Goal: Transaction & Acquisition: Download file/media

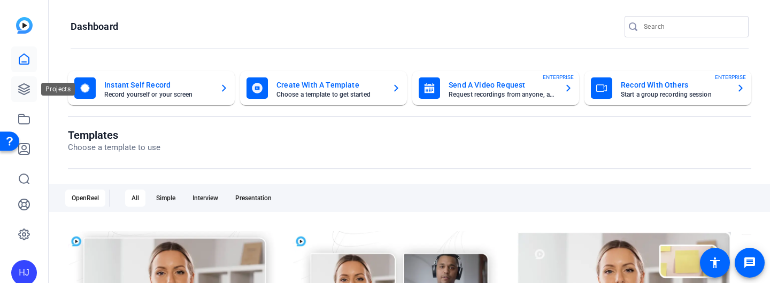
click at [25, 90] on icon at bounding box center [24, 89] width 13 height 13
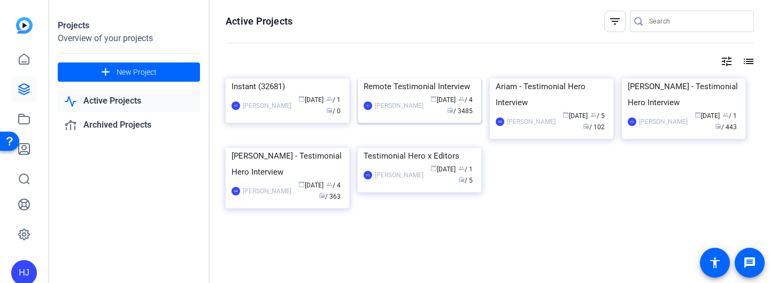
click at [423, 79] on img at bounding box center [419, 79] width 123 height 0
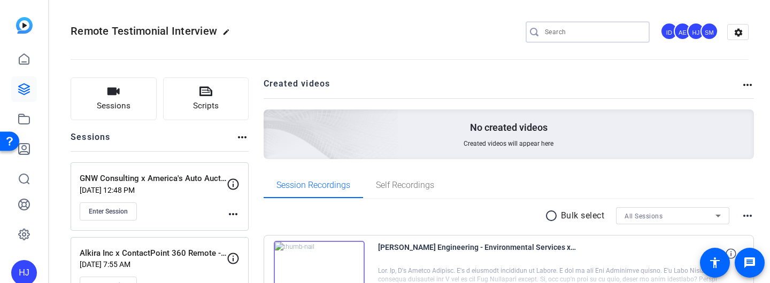
click at [555, 32] on input "Search" at bounding box center [593, 32] width 96 height 13
paste input "Corvias x Donald Currie"
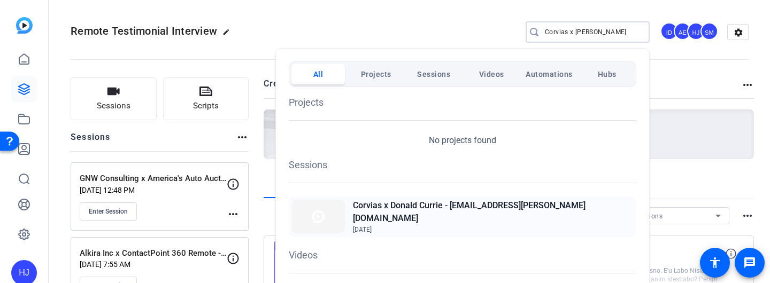
type input "Corvias x Donald Currie"
click at [458, 214] on h2 "Corvias x Donald Currie - [EMAIL_ADDRESS][PERSON_NAME][DOMAIN_NAME]" at bounding box center [493, 212] width 281 height 26
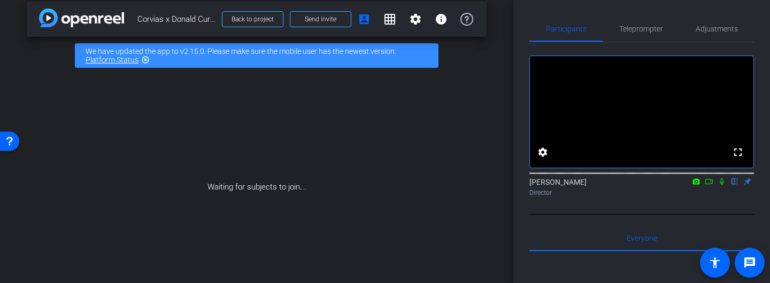
scroll to position [7, 0]
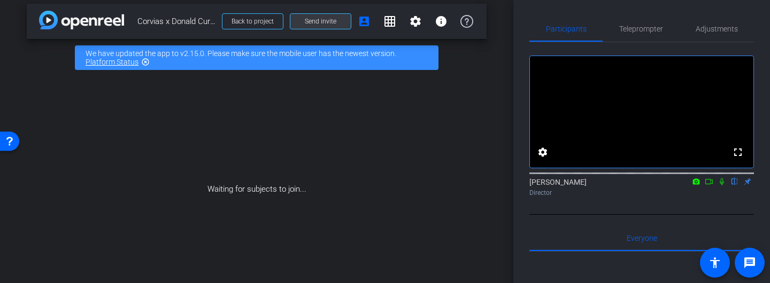
click at [323, 18] on span "Send invite" at bounding box center [321, 21] width 32 height 9
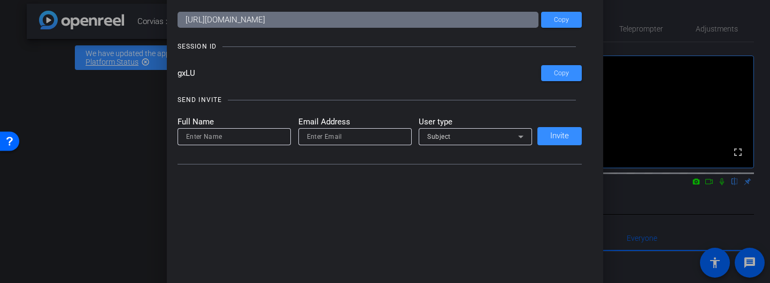
scroll to position [0, 0]
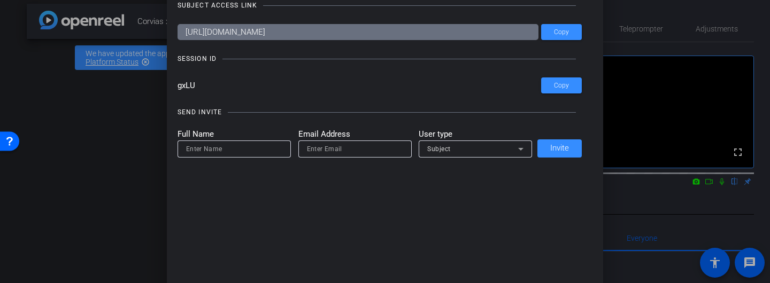
click at [139, 122] on div at bounding box center [385, 141] width 770 height 283
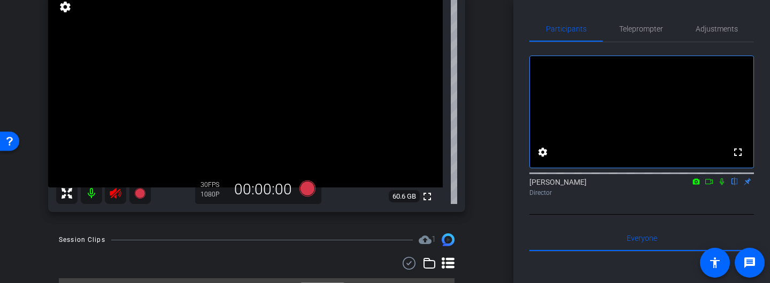
scroll to position [129, 0]
click at [110, 198] on icon at bounding box center [115, 194] width 13 height 13
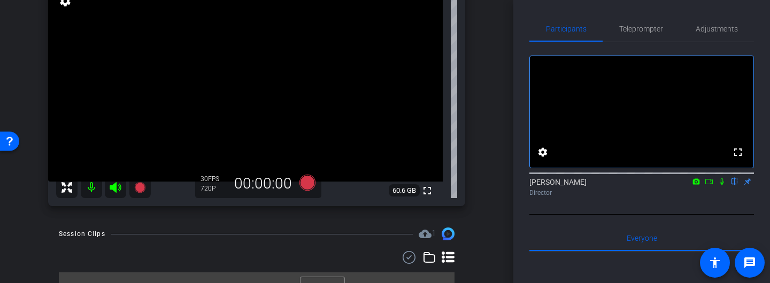
scroll to position [134, 0]
click at [647, 30] on span "Teleprompter" at bounding box center [641, 28] width 44 height 7
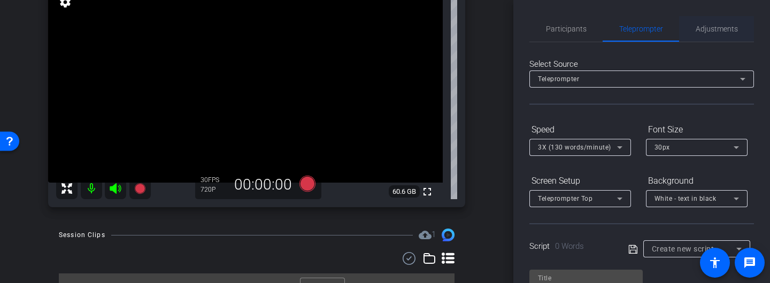
click at [701, 29] on span "Adjustments" at bounding box center [716, 28] width 42 height 7
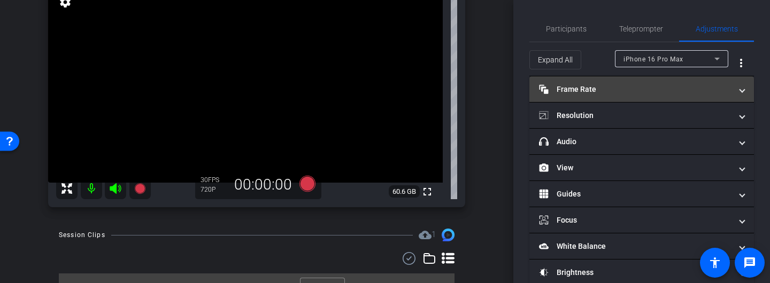
click at [597, 91] on mat-panel-title "Frame Rate Frame Rate" at bounding box center [635, 89] width 192 height 11
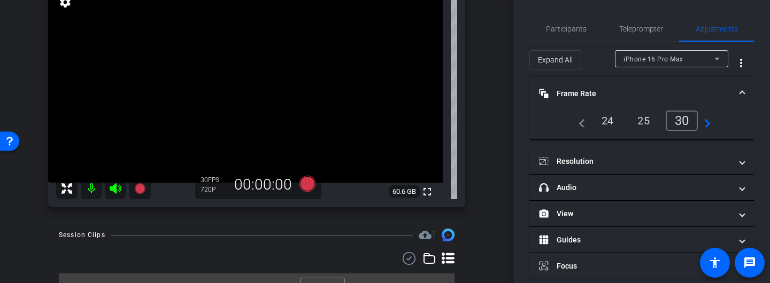
click at [605, 119] on div "24" at bounding box center [607, 121] width 28 height 18
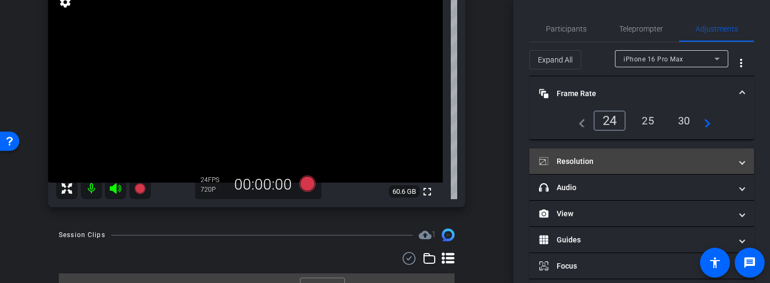
click at [591, 160] on mat-panel-title "Resolution" at bounding box center [635, 161] width 192 height 11
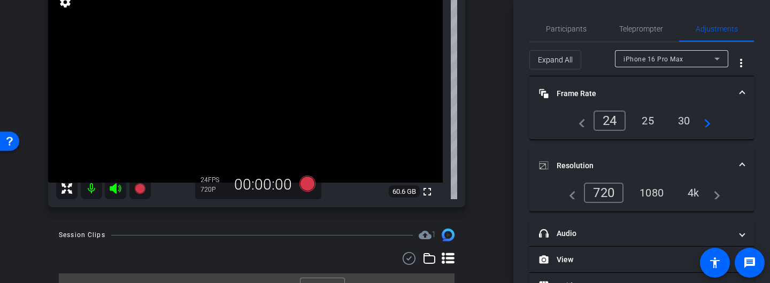
click at [650, 188] on div "1080" at bounding box center [651, 193] width 40 height 18
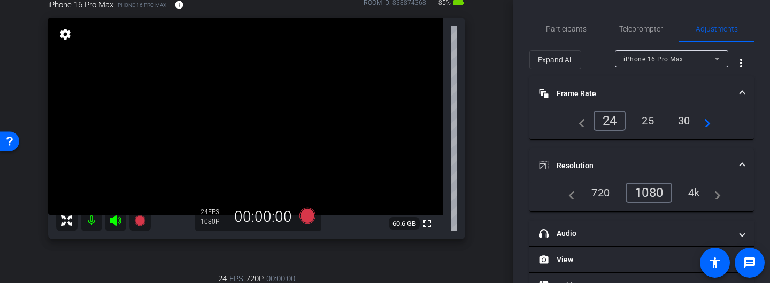
scroll to position [102, 0]
click at [561, 29] on span "Participants" at bounding box center [566, 28] width 41 height 7
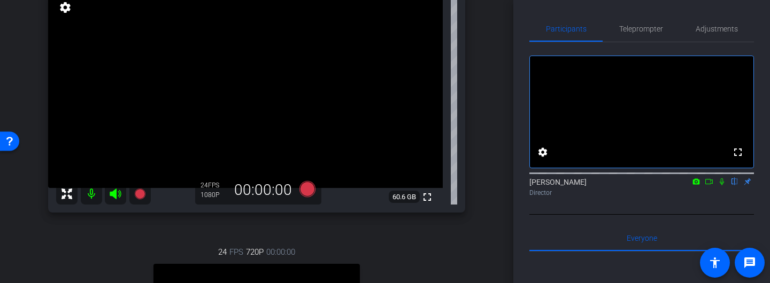
scroll to position [127, 0]
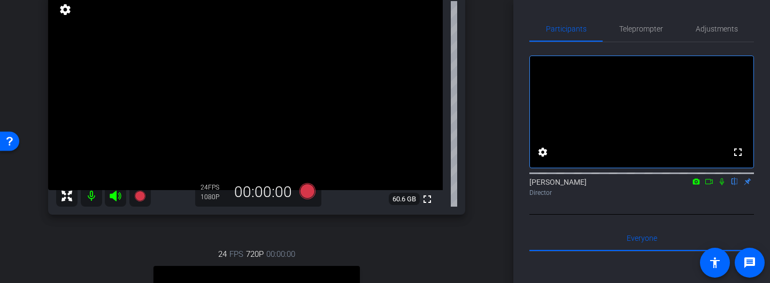
click at [723, 185] on icon at bounding box center [721, 182] width 4 height 7
click at [721, 185] on icon at bounding box center [722, 182] width 6 height 7
click at [723, 185] on icon at bounding box center [721, 181] width 9 height 7
click at [718, 185] on icon at bounding box center [721, 181] width 9 height 7
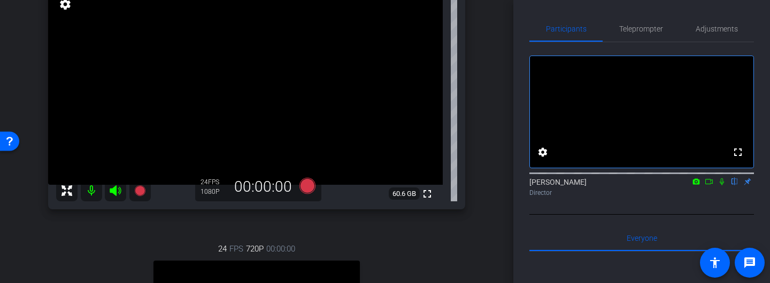
scroll to position [129, 0]
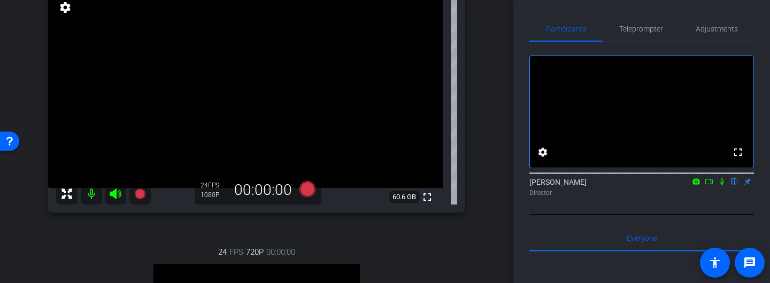
click at [721, 185] on icon at bounding box center [721, 181] width 9 height 7
click at [706, 185] on icon at bounding box center [708, 181] width 9 height 7
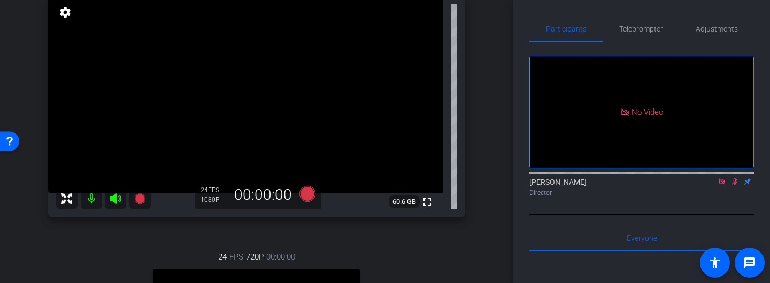
scroll to position [123, 0]
click at [734, 185] on icon at bounding box center [734, 181] width 9 height 7
click at [307, 197] on icon at bounding box center [307, 195] width 16 height 16
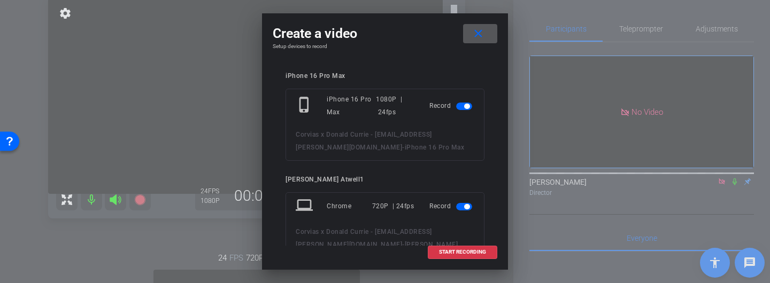
click at [460, 206] on span "button" at bounding box center [464, 206] width 16 height 7
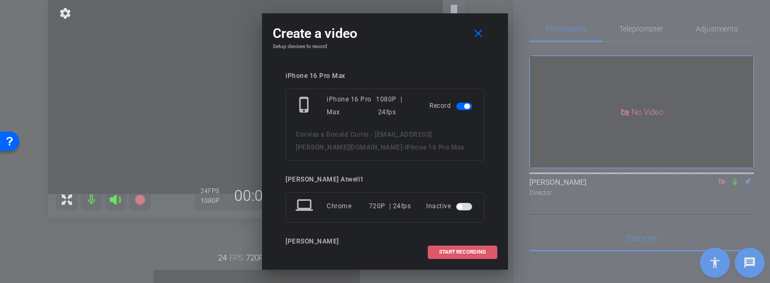
click at [443, 251] on span "START RECORDING" at bounding box center [462, 252] width 47 height 5
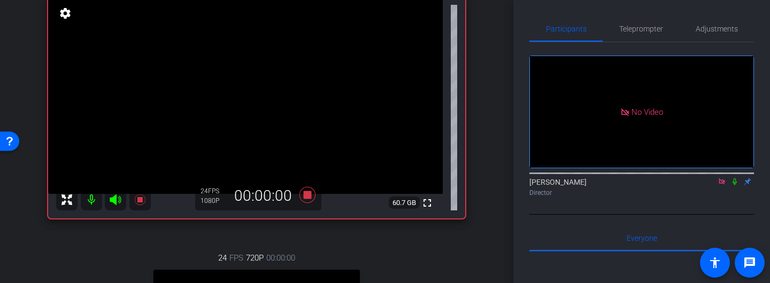
click at [733, 185] on icon at bounding box center [734, 182] width 4 height 7
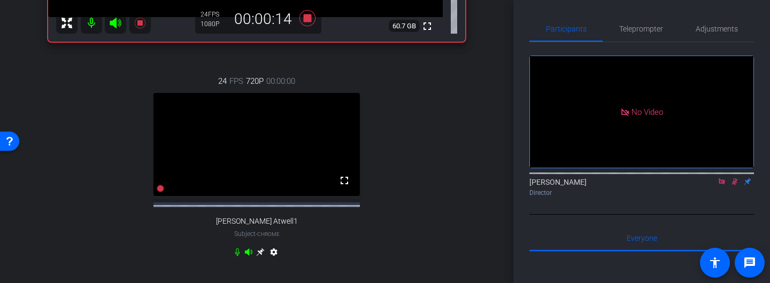
scroll to position [302, 0]
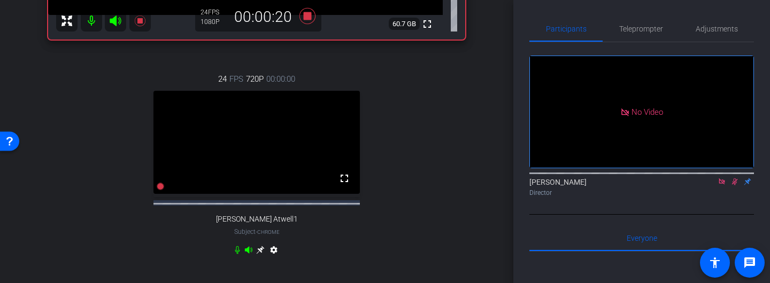
click at [237, 254] on icon at bounding box center [237, 250] width 9 height 9
click at [237, 254] on icon at bounding box center [237, 250] width 6 height 8
click at [237, 254] on icon at bounding box center [237, 250] width 9 height 9
click at [237, 254] on icon at bounding box center [237, 250] width 6 height 8
click at [235, 254] on icon at bounding box center [237, 250] width 9 height 9
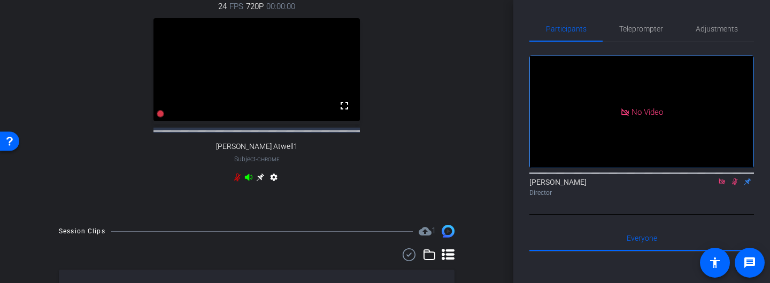
scroll to position [414, 0]
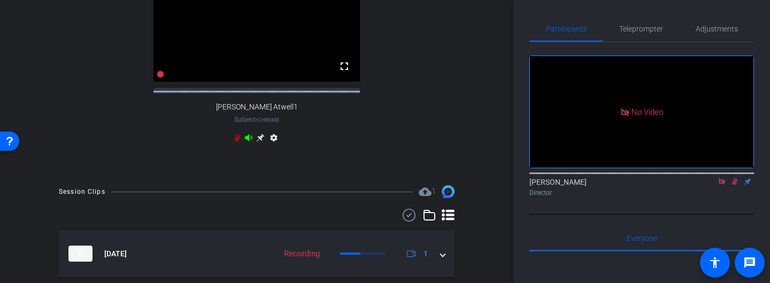
click at [238, 142] on icon at bounding box center [237, 138] width 6 height 8
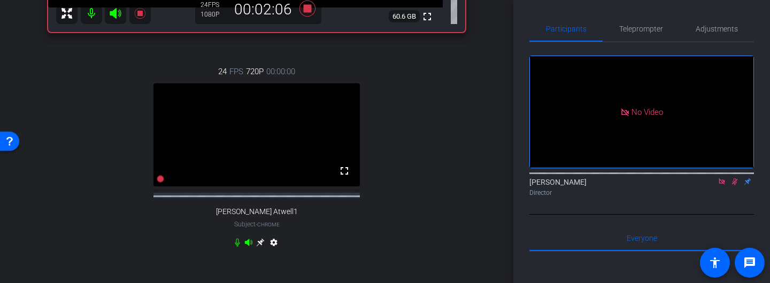
scroll to position [334, 0]
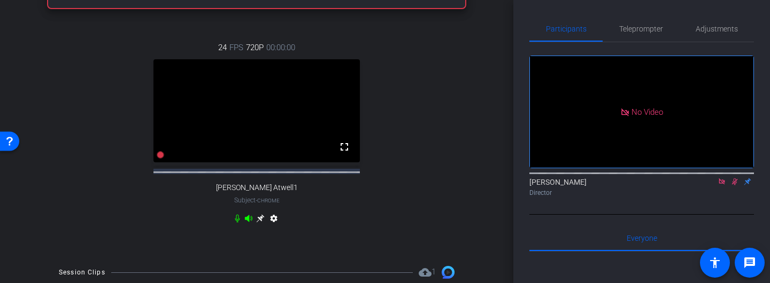
click at [237, 223] on icon at bounding box center [237, 218] width 9 height 9
click at [239, 223] on icon at bounding box center [237, 219] width 6 height 8
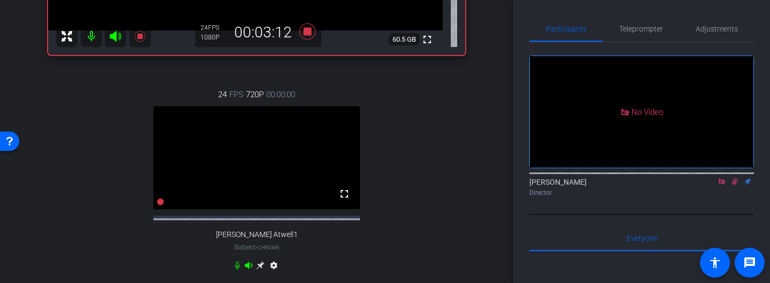
scroll to position [287, 0]
click at [236, 269] on icon at bounding box center [237, 265] width 9 height 9
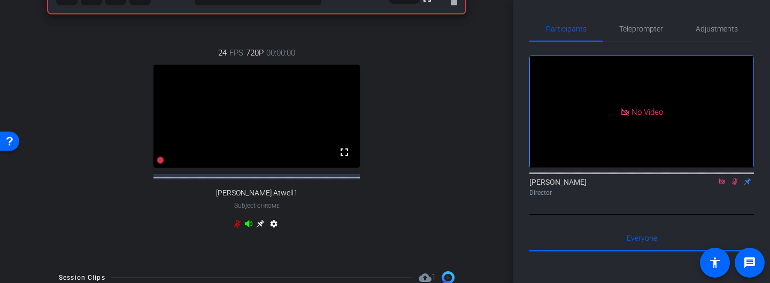
scroll to position [333, 0]
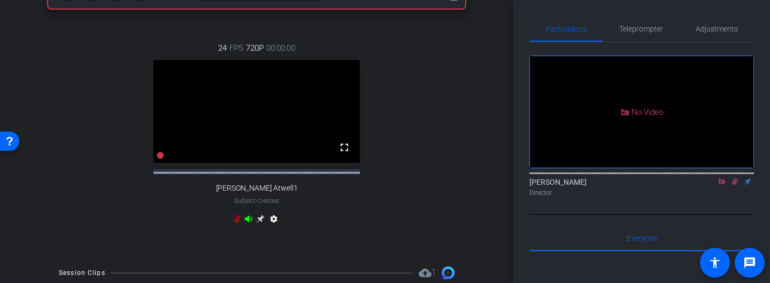
click at [236, 223] on icon at bounding box center [237, 219] width 9 height 9
click at [237, 223] on icon at bounding box center [237, 219] width 9 height 9
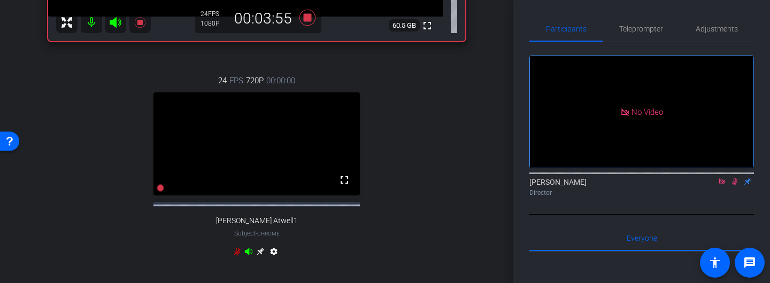
scroll to position [318, 0]
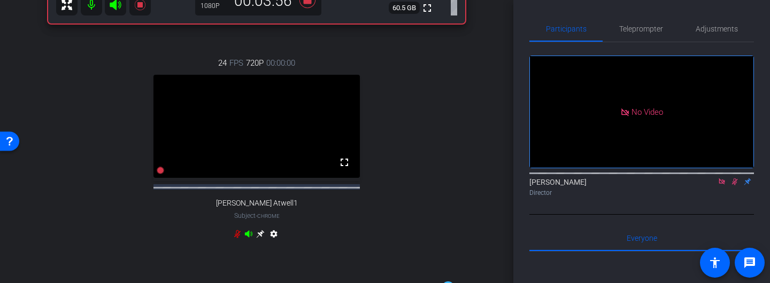
click at [238, 238] on icon at bounding box center [237, 234] width 6 height 8
click at [237, 238] on icon at bounding box center [237, 234] width 9 height 9
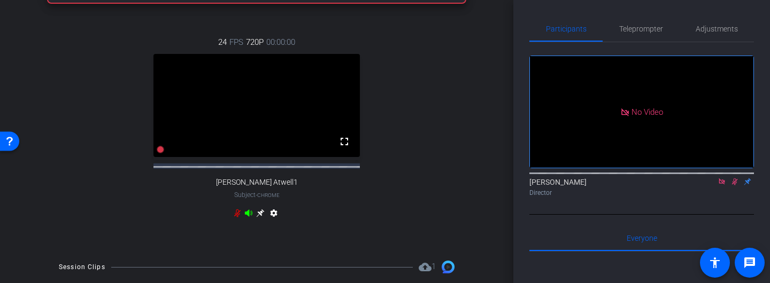
scroll to position [343, 0]
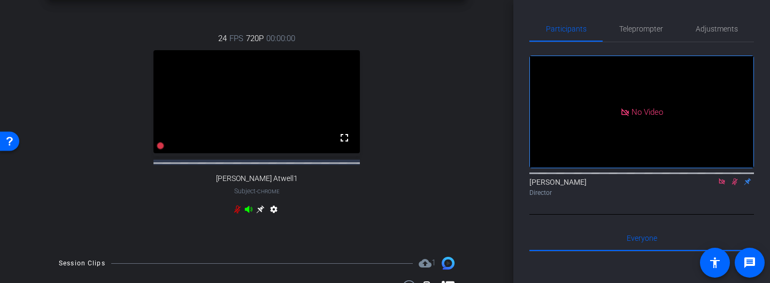
click at [236, 214] on icon at bounding box center [237, 210] width 6 height 8
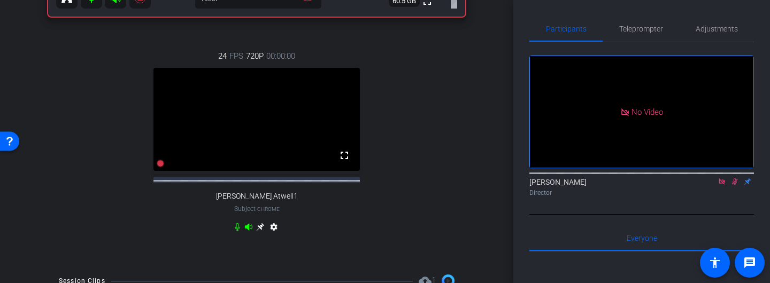
scroll to position [356, 0]
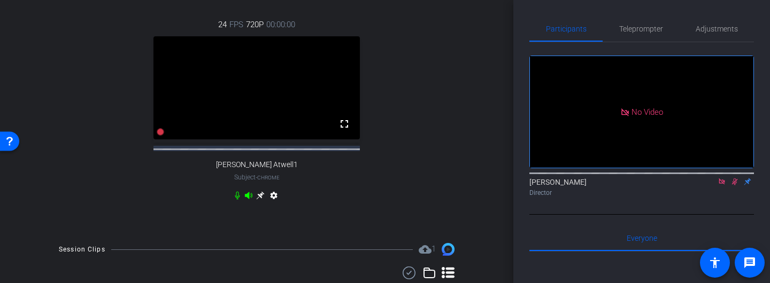
click at [236, 200] on icon at bounding box center [237, 196] width 5 height 8
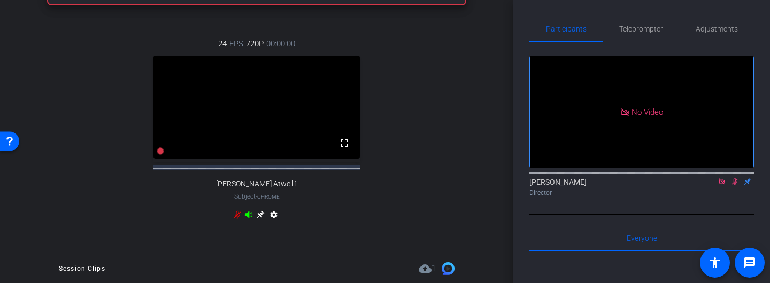
scroll to position [345, 0]
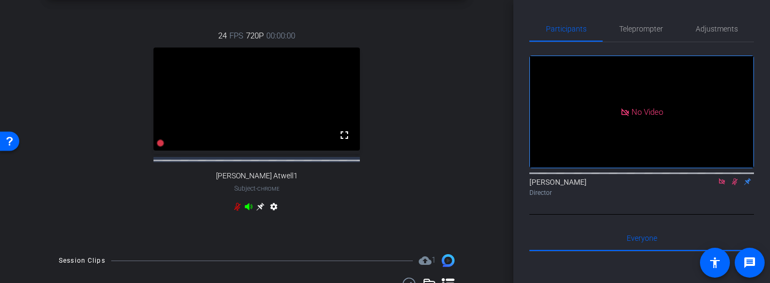
click at [237, 211] on icon at bounding box center [237, 207] width 9 height 9
click at [236, 211] on icon at bounding box center [237, 207] width 9 height 9
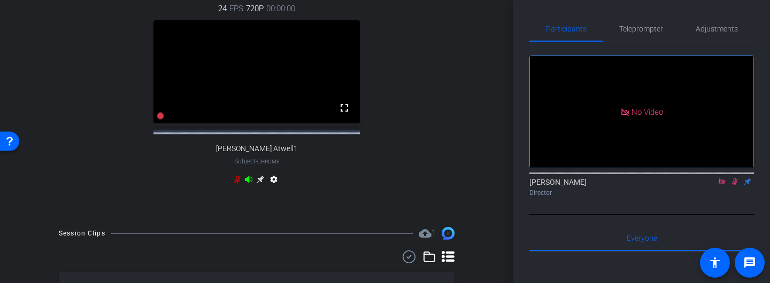
scroll to position [373, 0]
click at [237, 183] on icon at bounding box center [237, 179] width 9 height 9
click at [236, 183] on icon at bounding box center [237, 179] width 6 height 8
click at [236, 183] on icon at bounding box center [237, 179] width 5 height 8
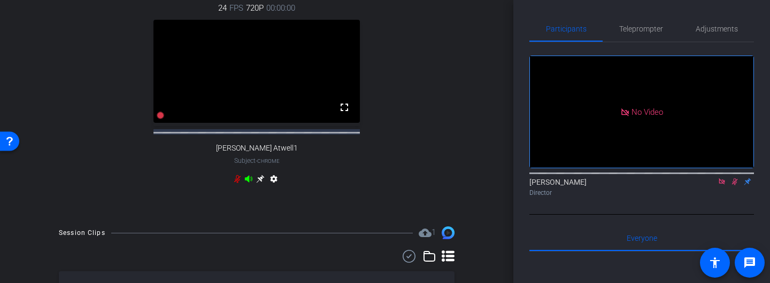
click at [241, 183] on icon at bounding box center [237, 179] width 9 height 9
click at [237, 183] on icon at bounding box center [237, 179] width 9 height 9
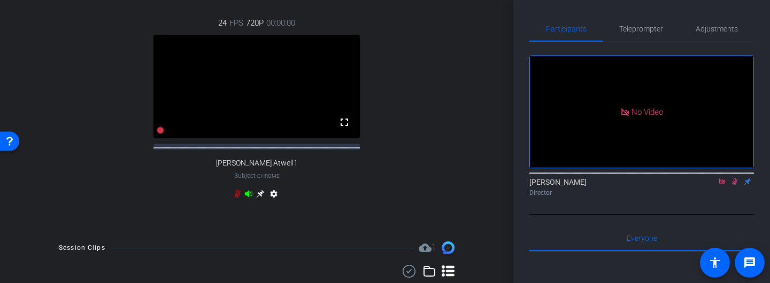
scroll to position [385, 0]
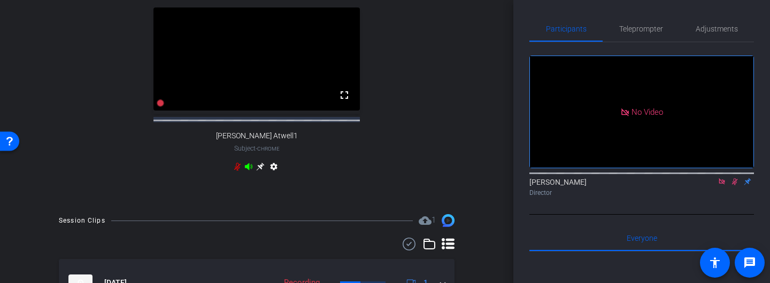
click at [237, 171] on icon at bounding box center [237, 166] width 9 height 9
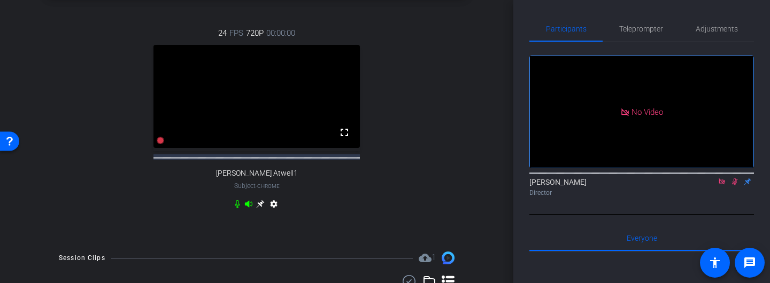
scroll to position [335, 0]
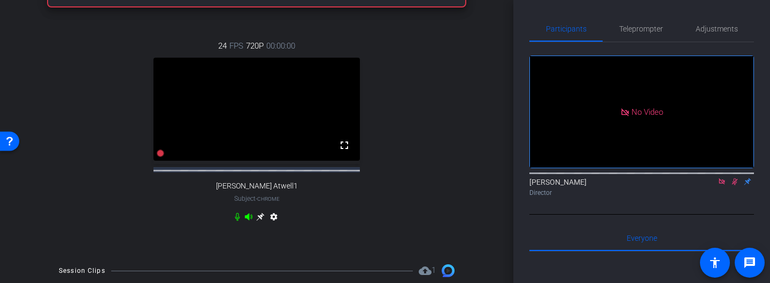
click at [723, 184] on icon at bounding box center [721, 182] width 6 height 6
click at [719, 185] on icon at bounding box center [721, 181] width 9 height 7
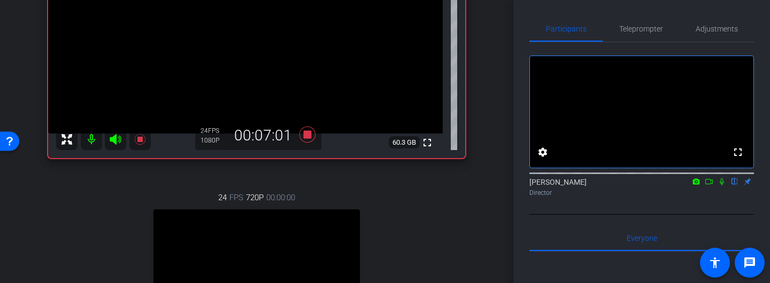
scroll to position [191, 0]
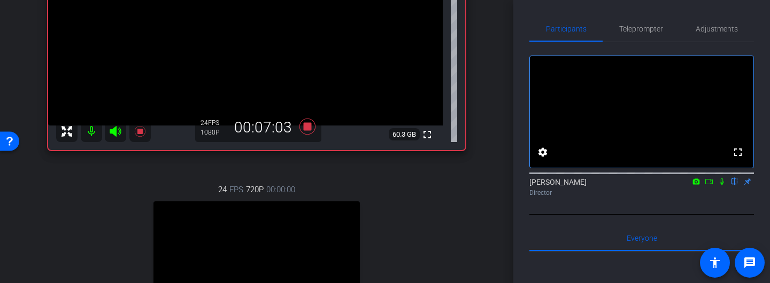
click at [722, 185] on icon at bounding box center [721, 181] width 9 height 7
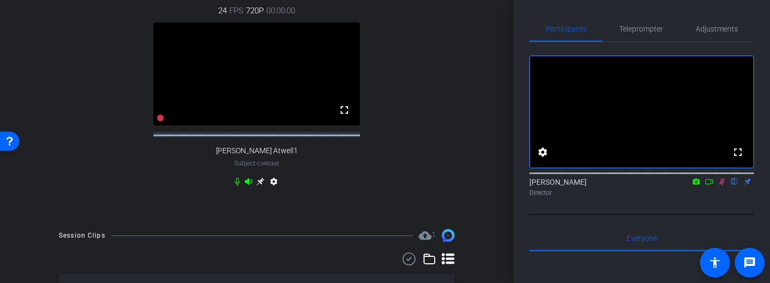
scroll to position [367, 0]
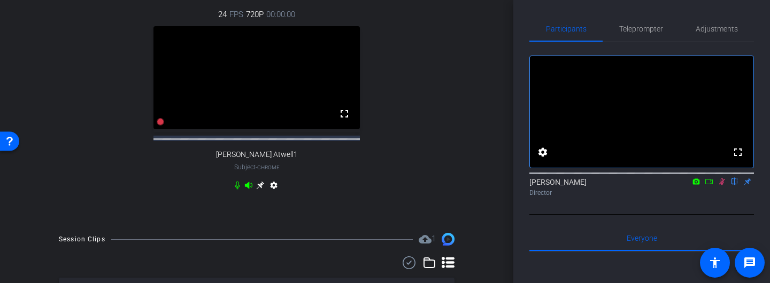
click at [238, 190] on icon at bounding box center [237, 185] width 9 height 9
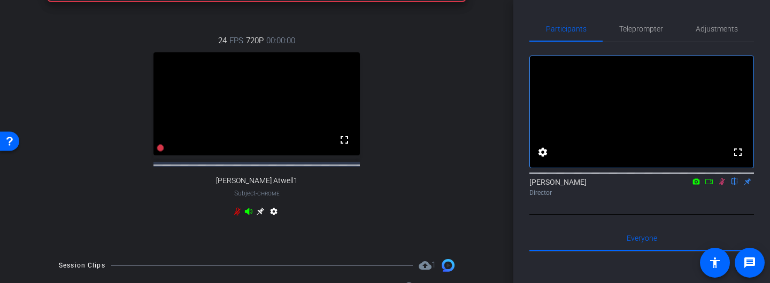
scroll to position [346, 0]
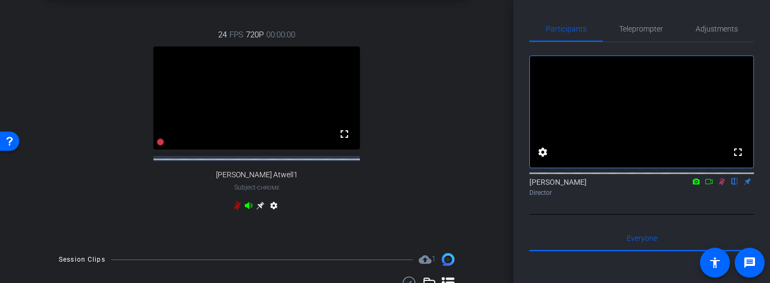
click at [237, 210] on icon at bounding box center [237, 205] width 9 height 9
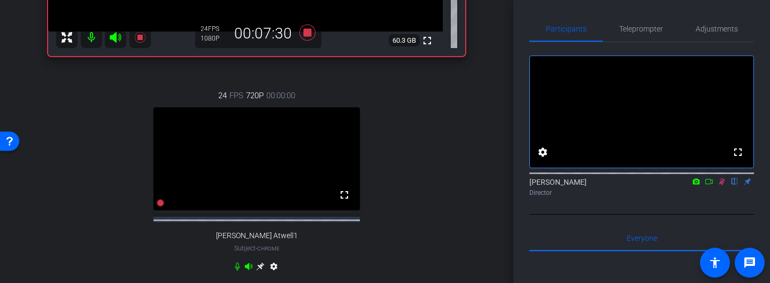
scroll to position [263, 0]
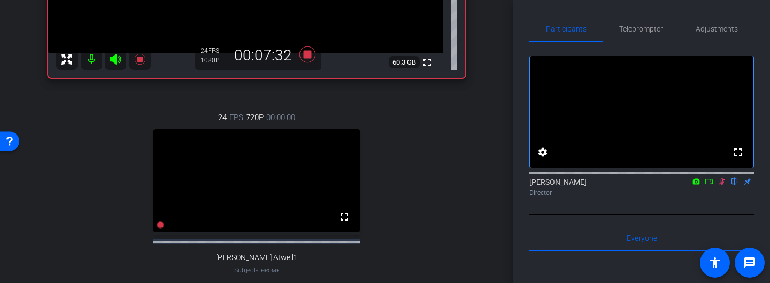
click at [722, 185] on icon at bounding box center [722, 182] width 6 height 7
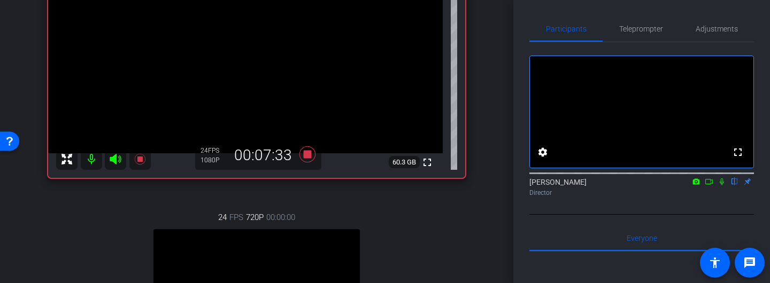
scroll to position [158, 0]
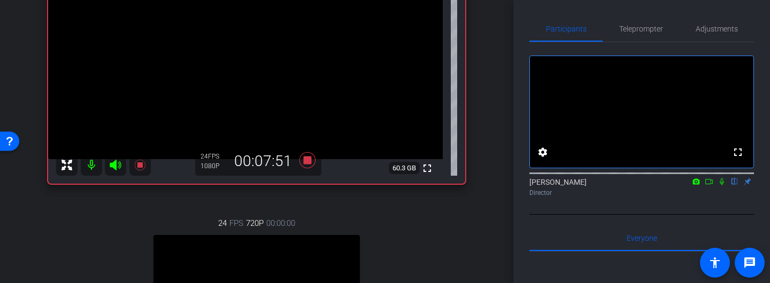
click at [723, 185] on icon at bounding box center [721, 181] width 9 height 7
click at [721, 185] on icon at bounding box center [721, 181] width 9 height 7
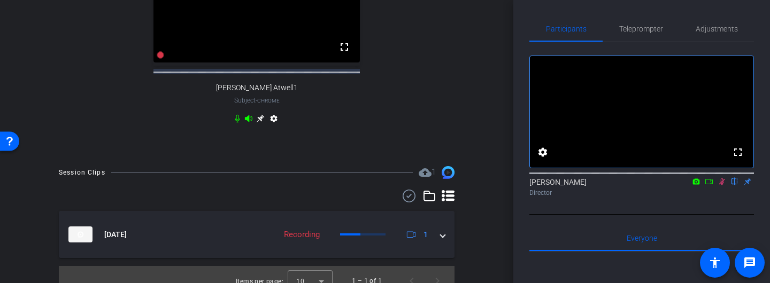
scroll to position [436, 0]
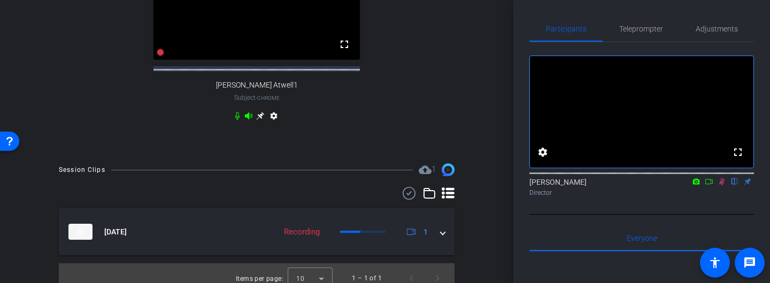
click at [237, 120] on icon at bounding box center [237, 116] width 5 height 8
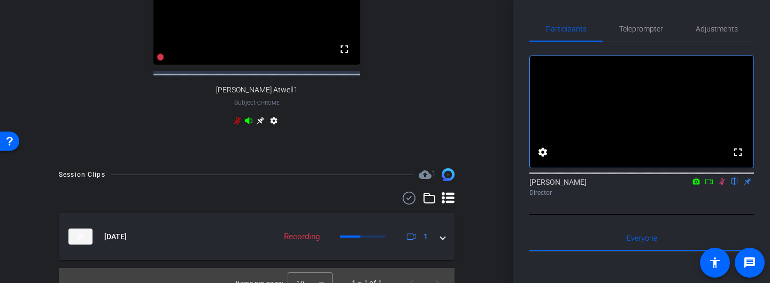
scroll to position [456, 0]
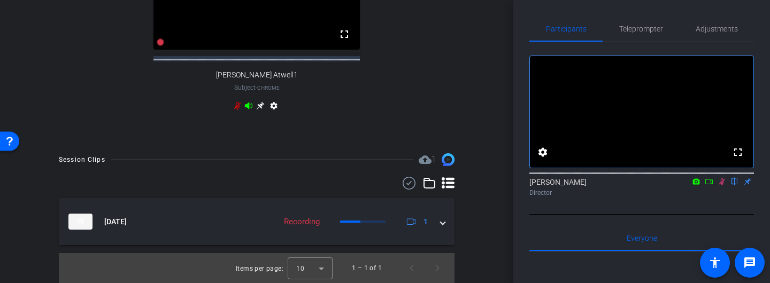
click at [237, 106] on icon at bounding box center [237, 106] width 9 height 9
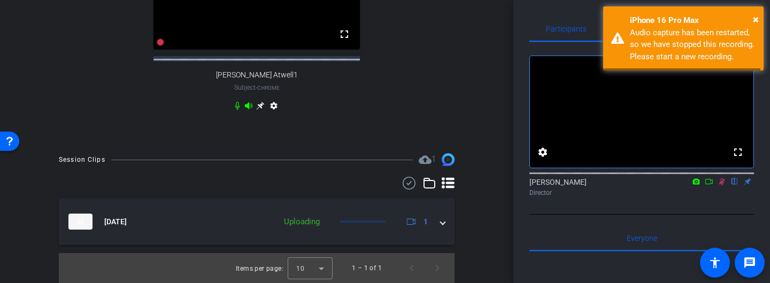
click at [719, 185] on icon at bounding box center [722, 182] width 6 height 7
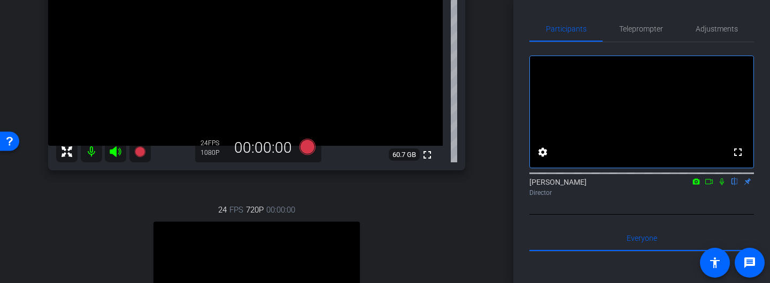
scroll to position [150, 0]
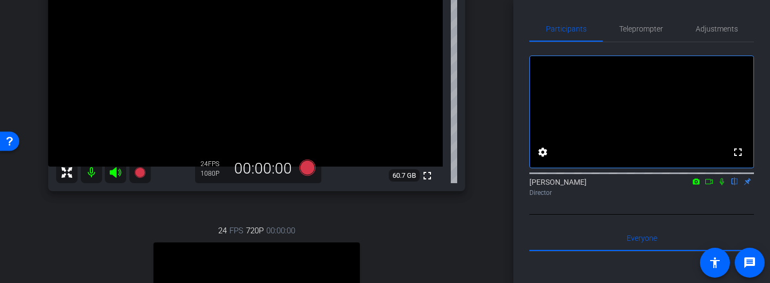
click at [724, 185] on icon at bounding box center [721, 181] width 9 height 7
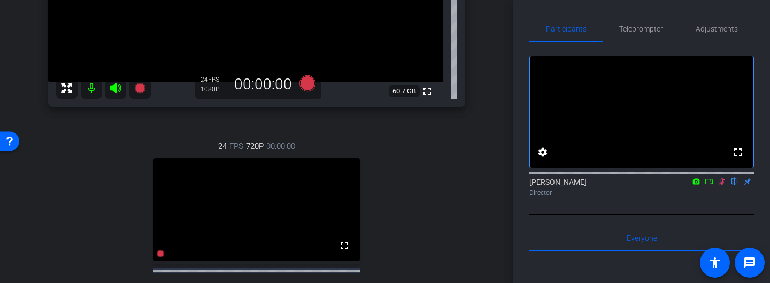
scroll to position [236, 0]
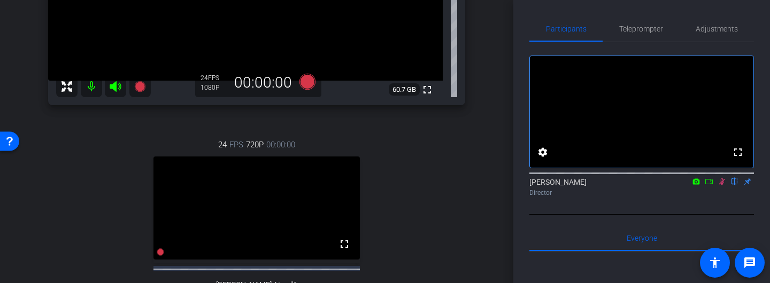
click at [721, 185] on icon at bounding box center [721, 181] width 9 height 7
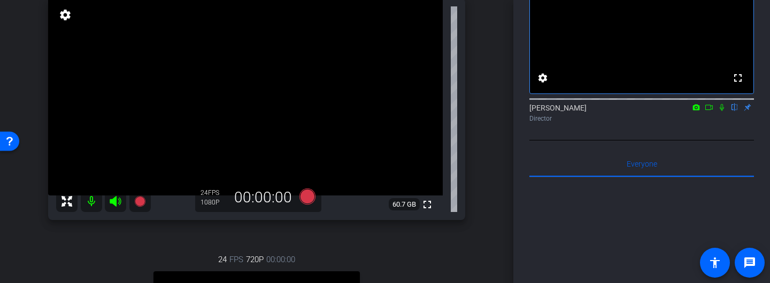
scroll to position [66, 0]
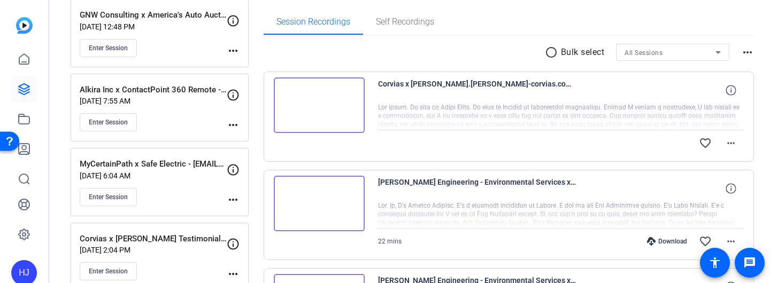
scroll to position [167, 0]
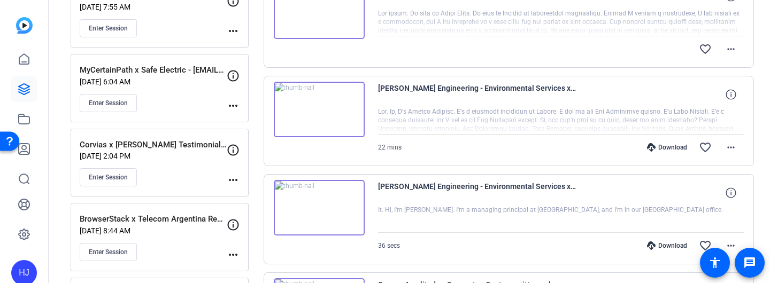
scroll to position [257, 0]
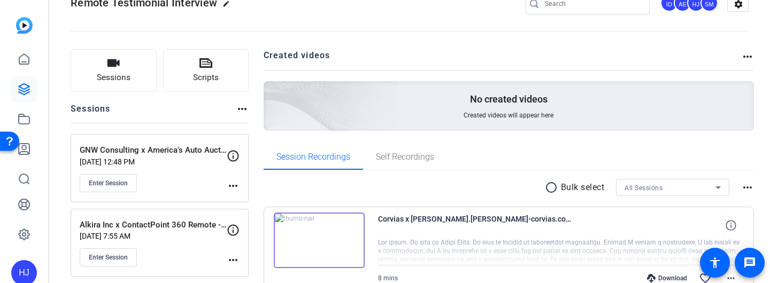
scroll to position [113, 0]
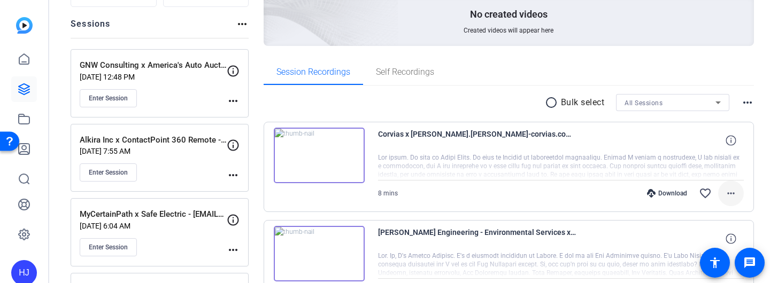
click at [735, 194] on mat-icon "more_horiz" at bounding box center [730, 193] width 13 height 13
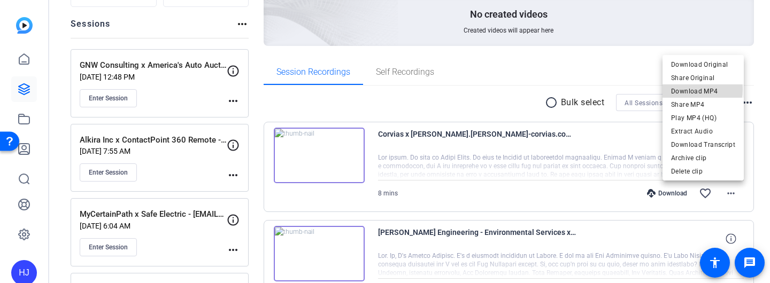
click at [688, 89] on span "Download MP4" at bounding box center [703, 91] width 64 height 13
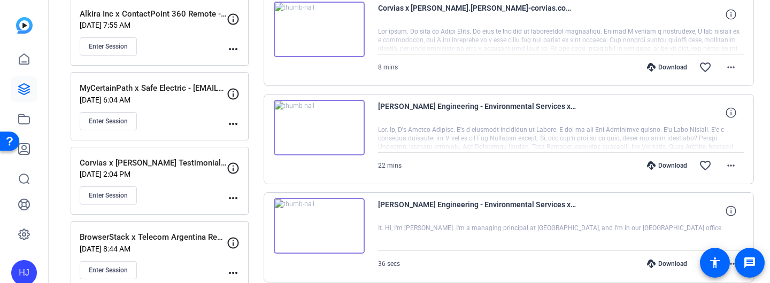
scroll to position [247, 0]
